Goal: Transaction & Acquisition: Purchase product/service

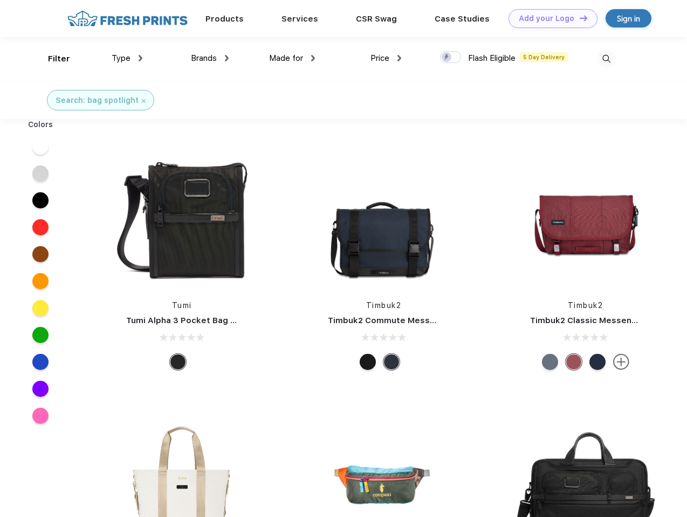
click at [549, 18] on link "Add your Logo Design Tool" at bounding box center [552, 18] width 89 height 19
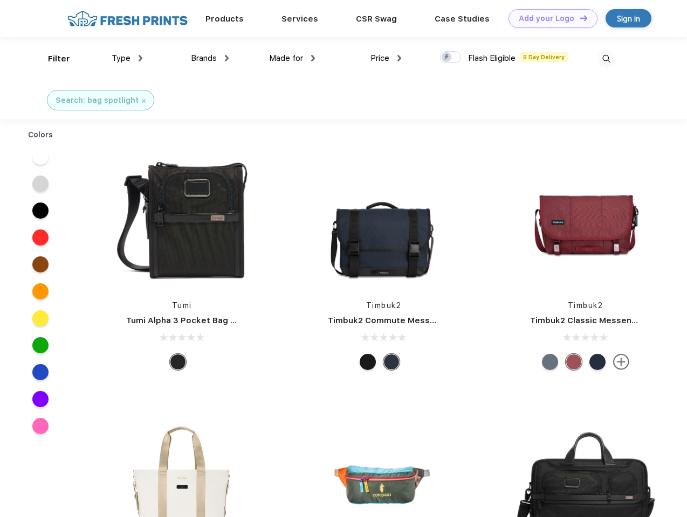
click at [0, 0] on div "Design Tool" at bounding box center [0, 0] width 0 height 0
click at [578, 18] on link "Add your Logo Design Tool" at bounding box center [552, 18] width 89 height 19
click at [52, 59] on div "Filter" at bounding box center [59, 59] width 22 height 12
click at [127, 58] on span "Type" at bounding box center [121, 58] width 19 height 10
click at [210, 58] on span "Brands" at bounding box center [204, 58] width 26 height 10
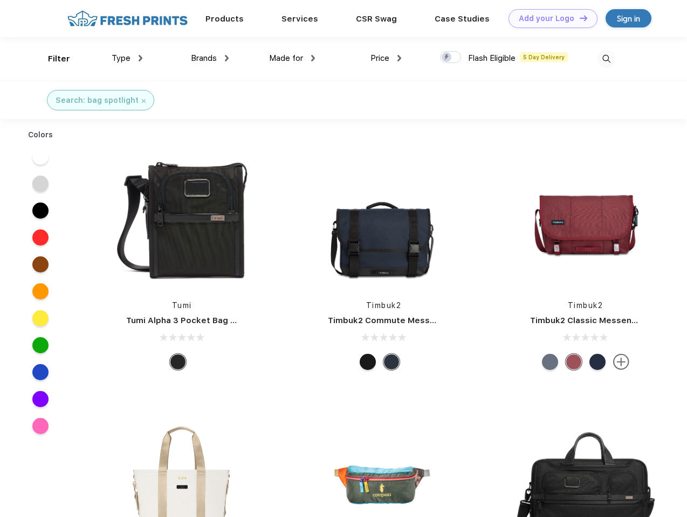
click at [292, 58] on span "Made for" at bounding box center [286, 58] width 34 height 10
click at [386, 58] on span "Price" at bounding box center [379, 58] width 19 height 10
click at [451, 58] on div at bounding box center [450, 57] width 21 height 12
click at [447, 58] on input "checkbox" at bounding box center [443, 54] width 7 height 7
click at [606, 59] on img at bounding box center [606, 59] width 18 height 18
